Goal: Find specific page/section: Find specific page/section

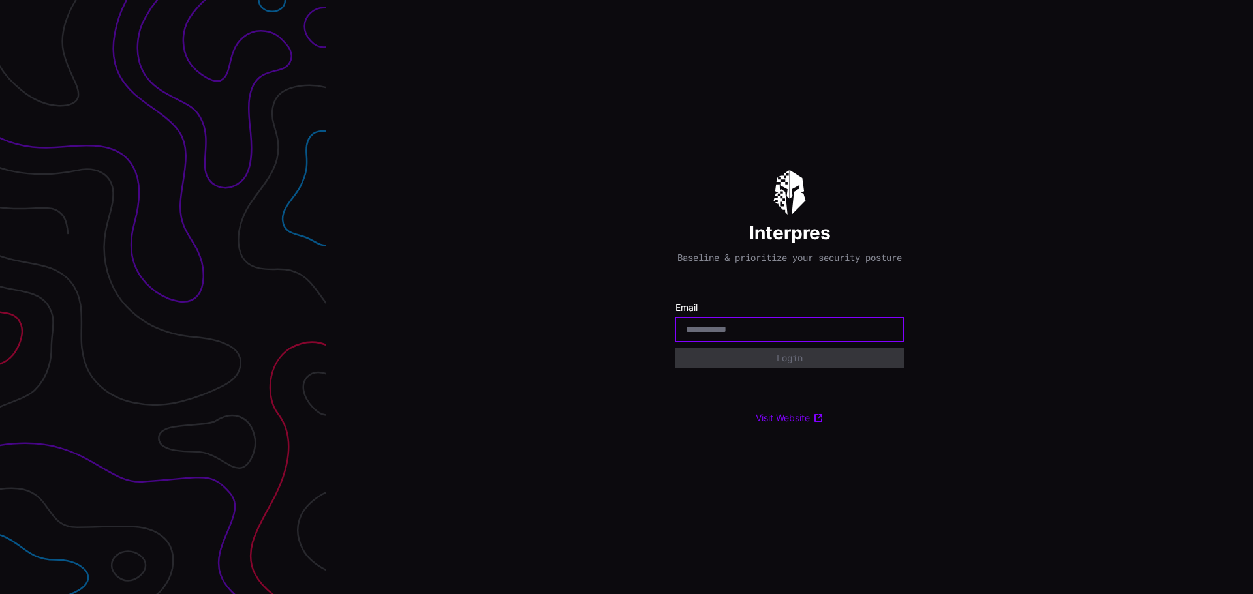
click at [767, 335] on input "email" at bounding box center [789, 330] width 207 height 12
type input "**********"
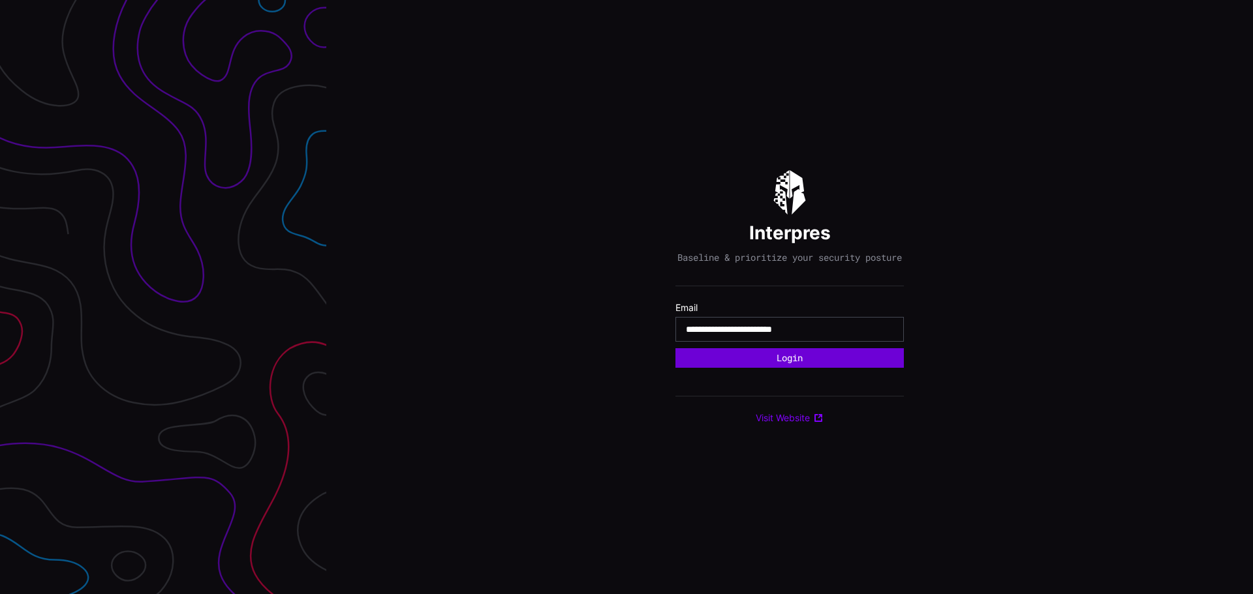
click at [782, 368] on button "Login" at bounding box center [789, 358] width 228 height 20
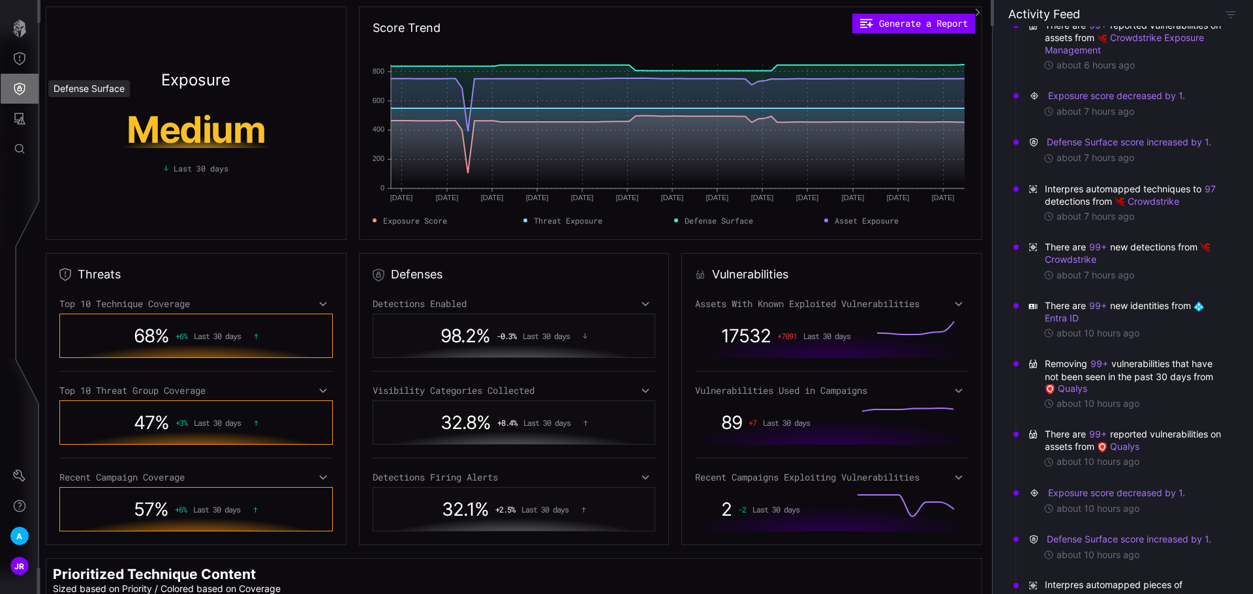
click at [22, 87] on icon "Defense Surface" at bounding box center [19, 88] width 13 height 13
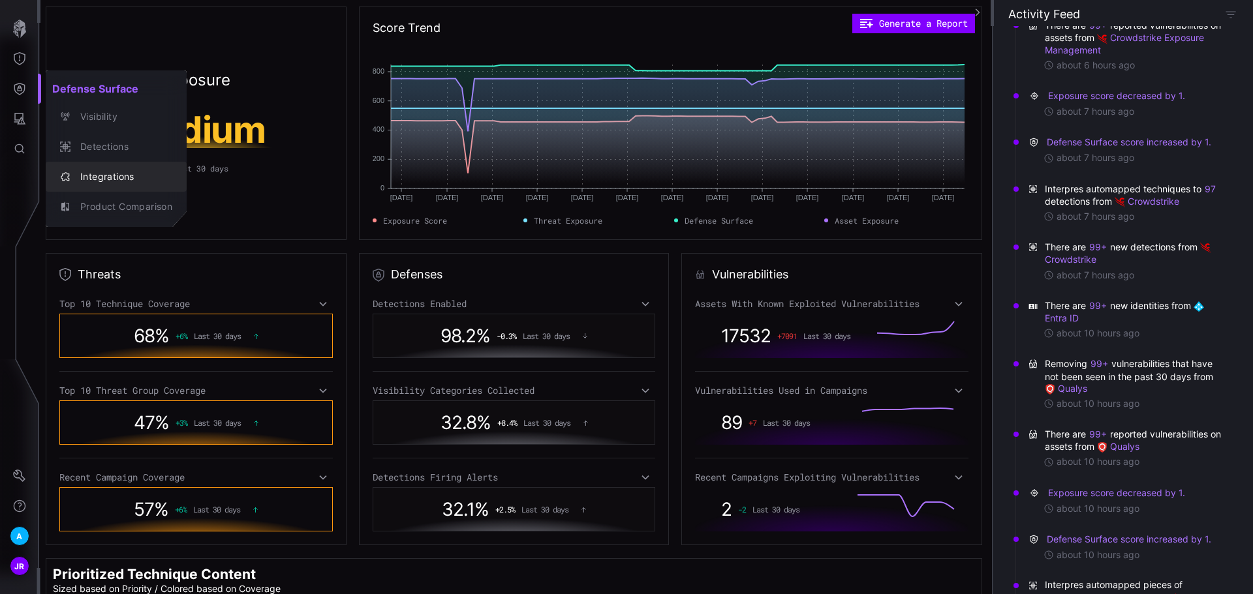
click at [123, 172] on div "Integrations" at bounding box center [123, 177] width 99 height 16
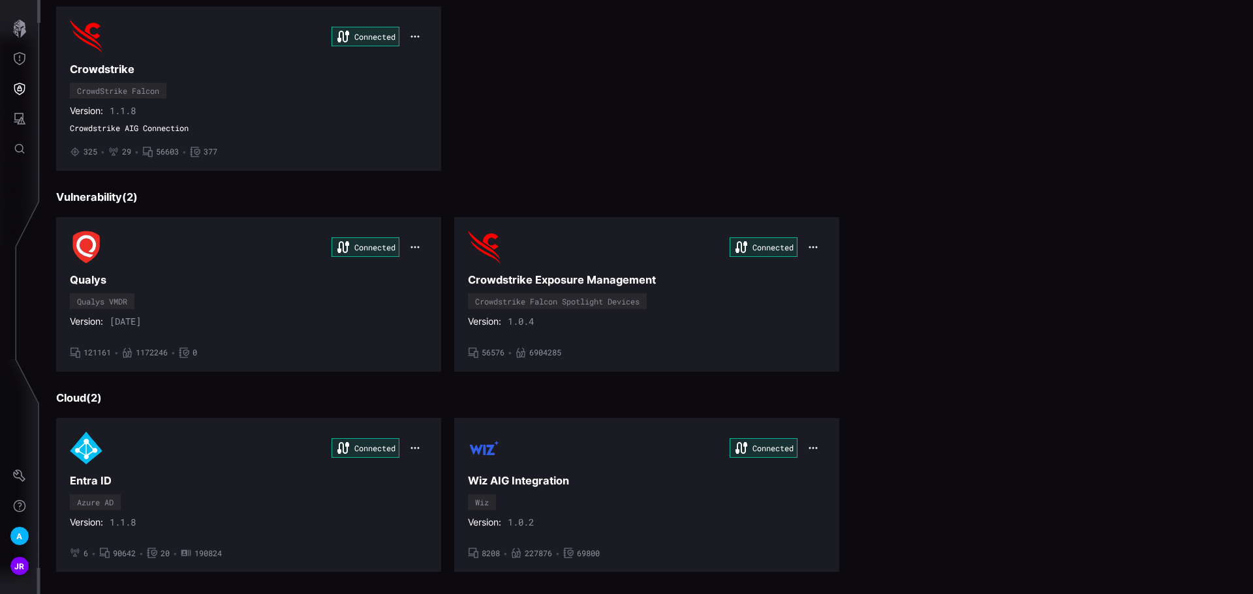
scroll to position [194, 0]
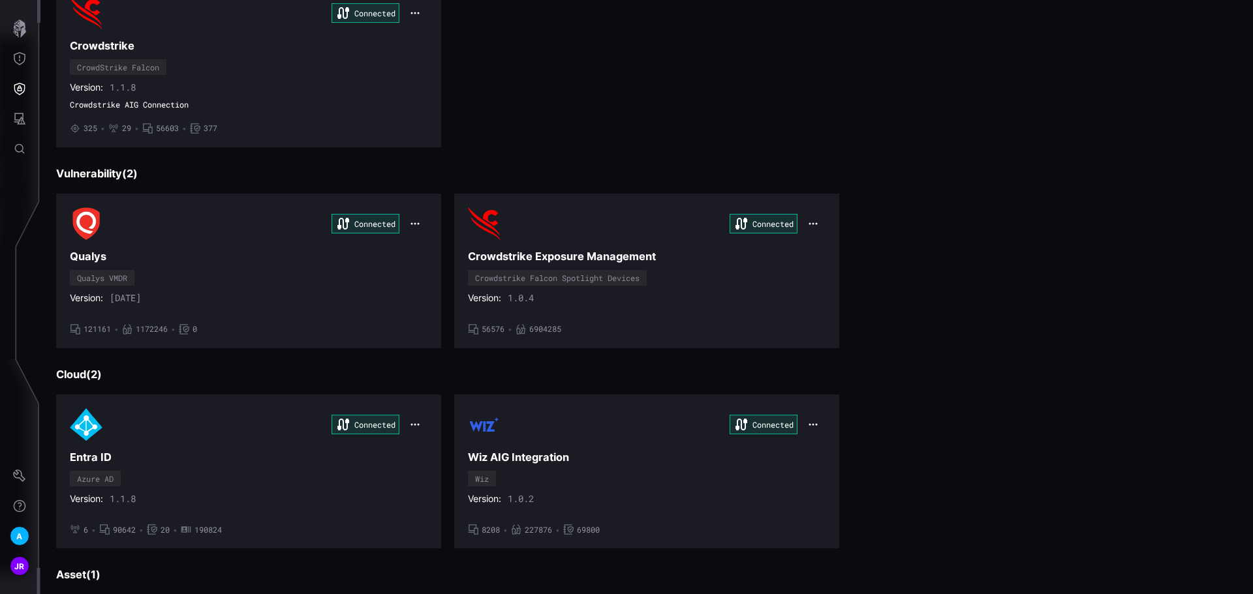
click at [223, 495] on div "Version: 1.1.8" at bounding box center [249, 499] width 358 height 12
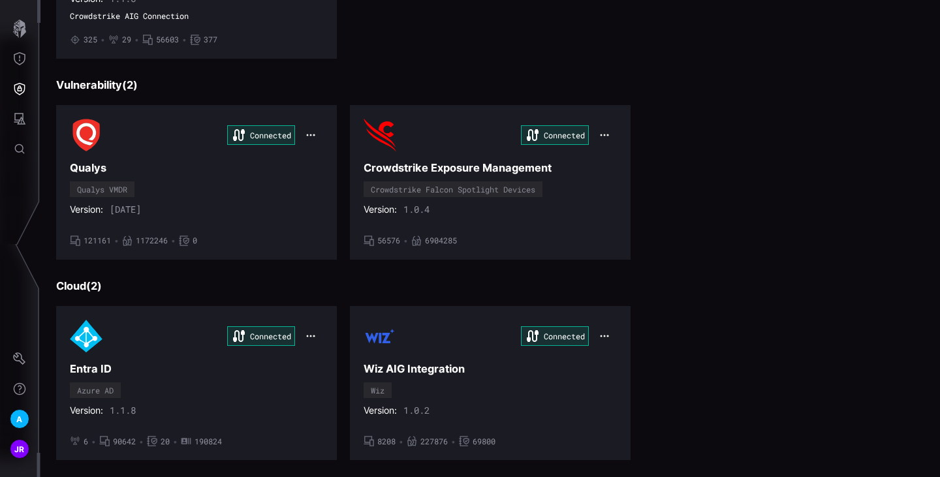
scroll to position [280, 0]
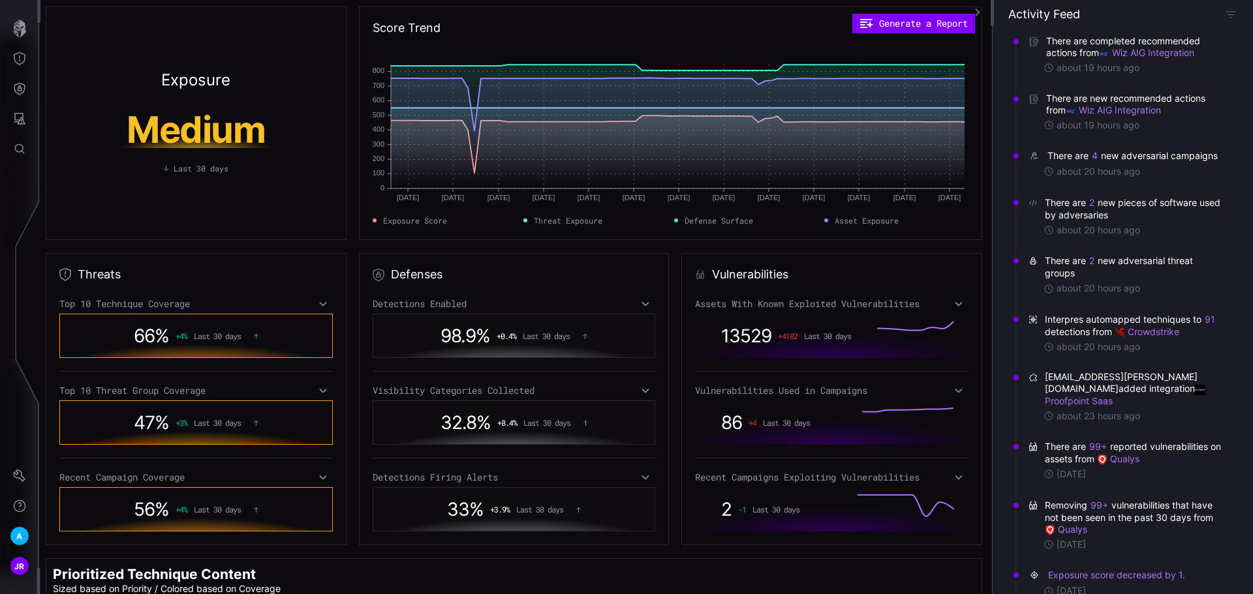
scroll to position [261, 0]
